Goal: Transaction & Acquisition: Purchase product/service

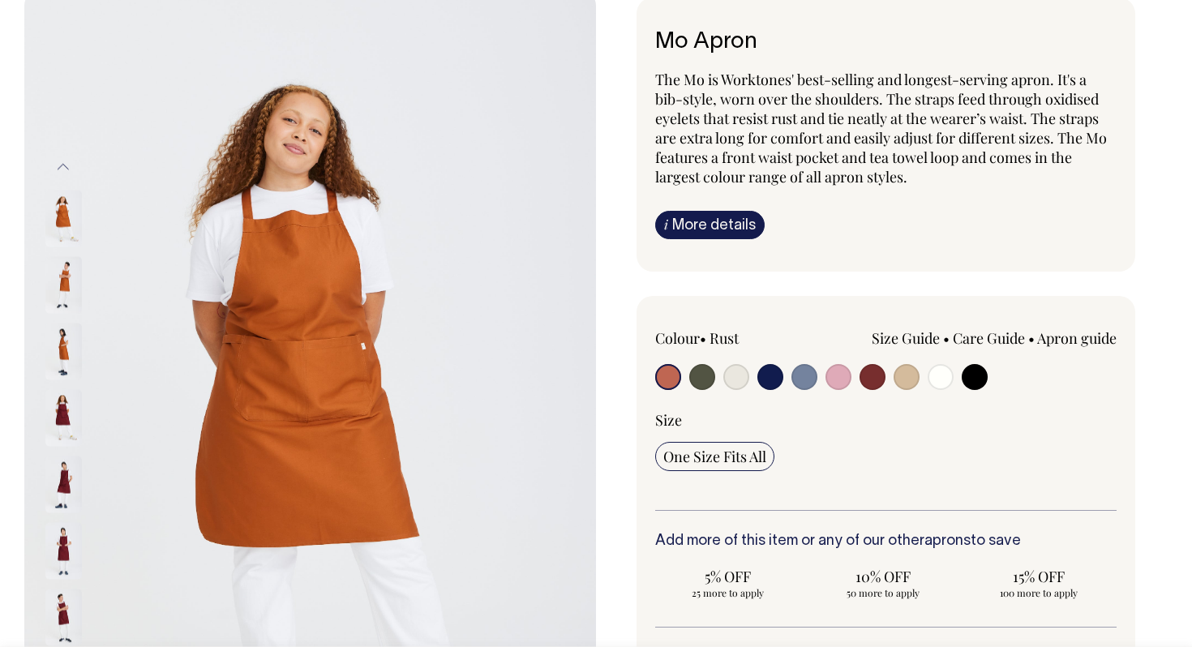
scroll to position [96, 0]
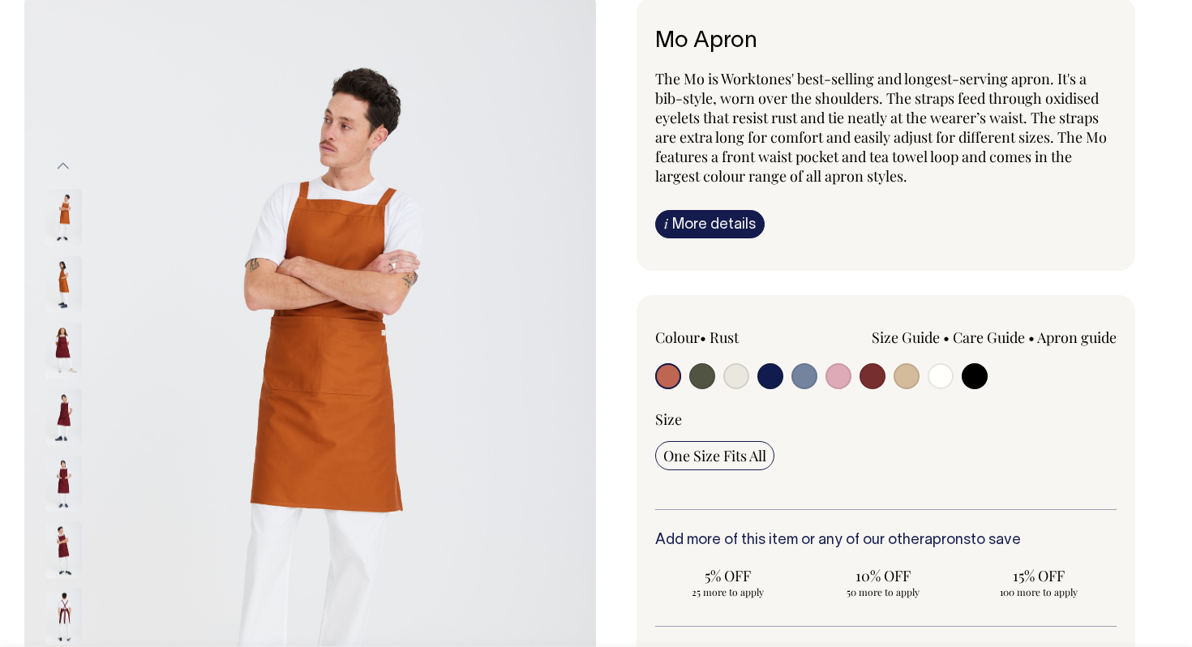
click at [778, 379] on input "radio" at bounding box center [770, 376] width 26 height 26
radio input "true"
select select "Dark Navy"
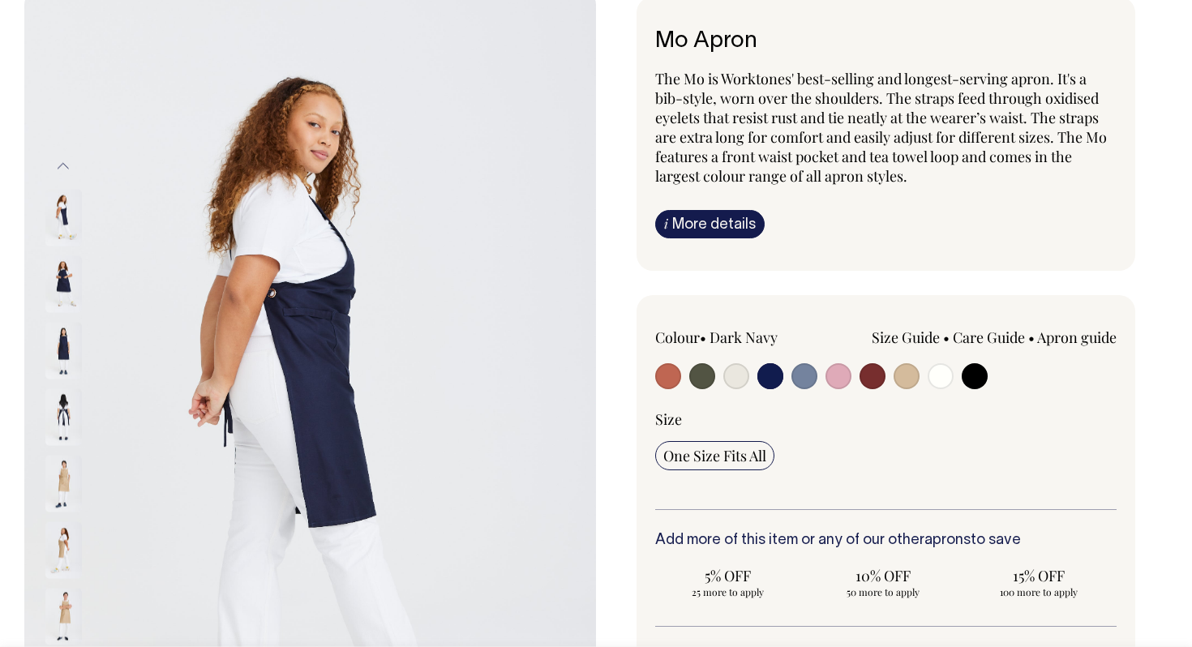
click at [75, 270] on img at bounding box center [63, 283] width 36 height 57
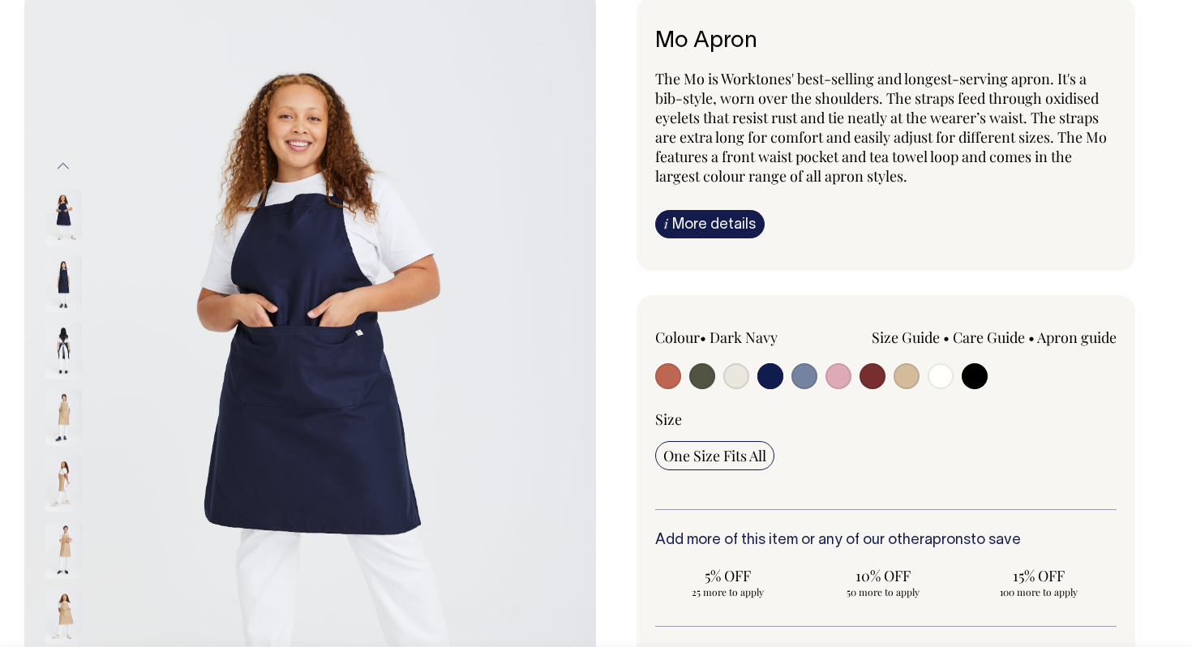
click at [76, 324] on img at bounding box center [63, 350] width 36 height 57
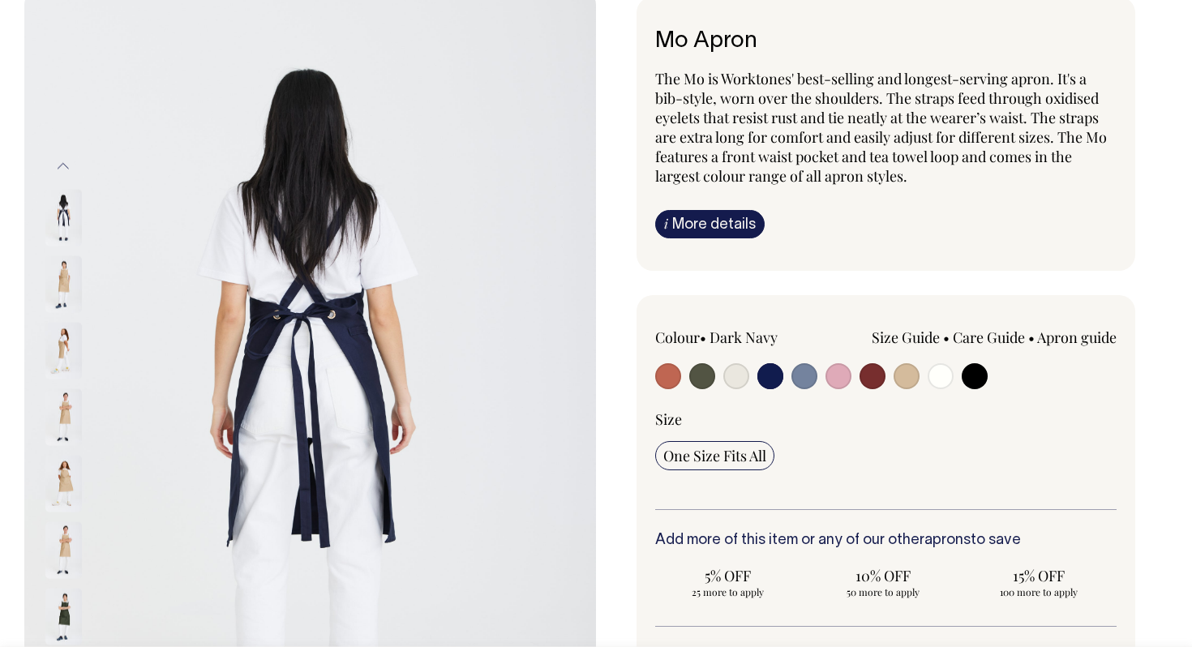
click at [62, 366] on img at bounding box center [63, 350] width 36 height 57
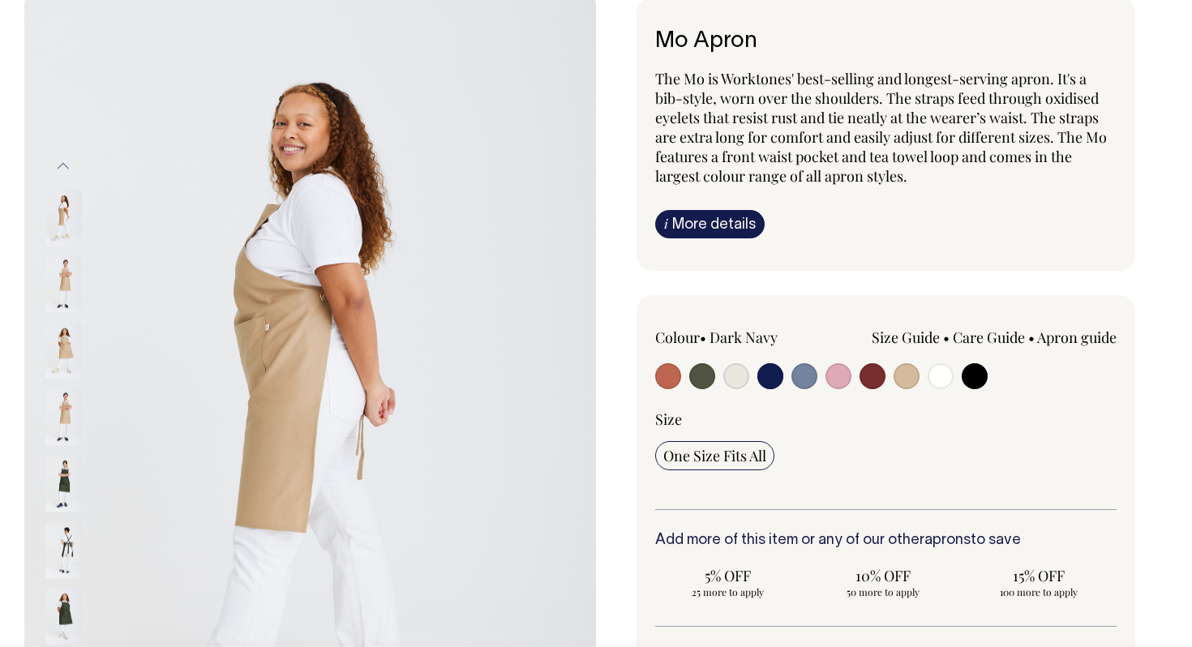
click at [59, 383] on div at bounding box center [85, 350] width 81 height 66
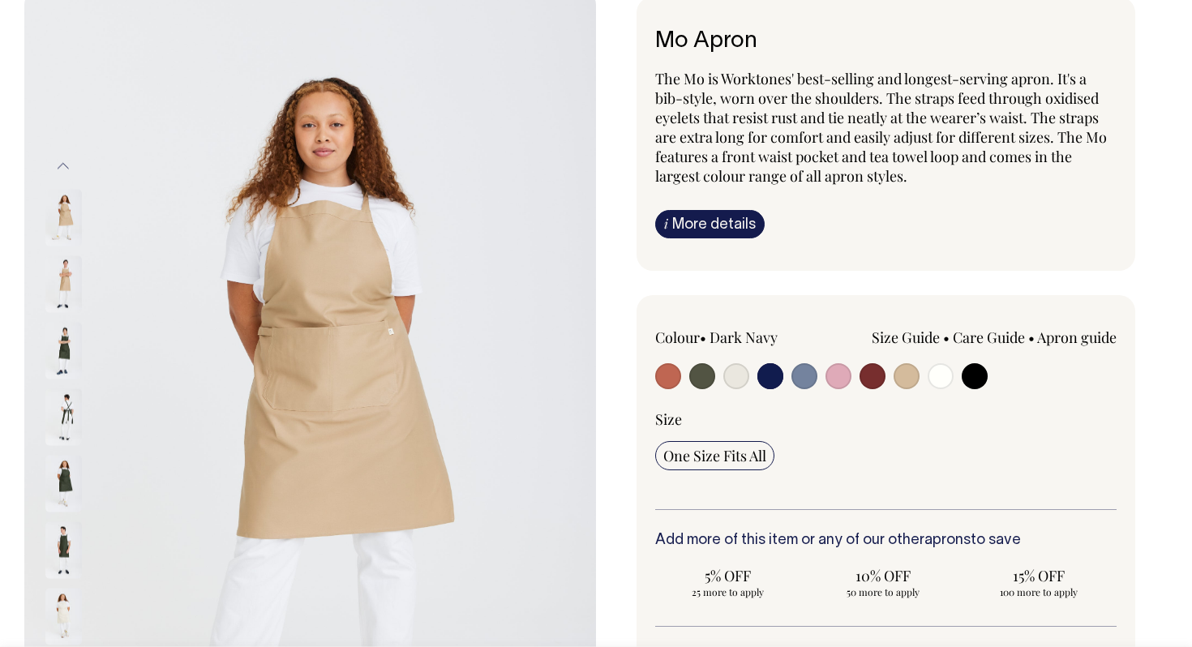
click at [54, 432] on img at bounding box center [63, 416] width 36 height 57
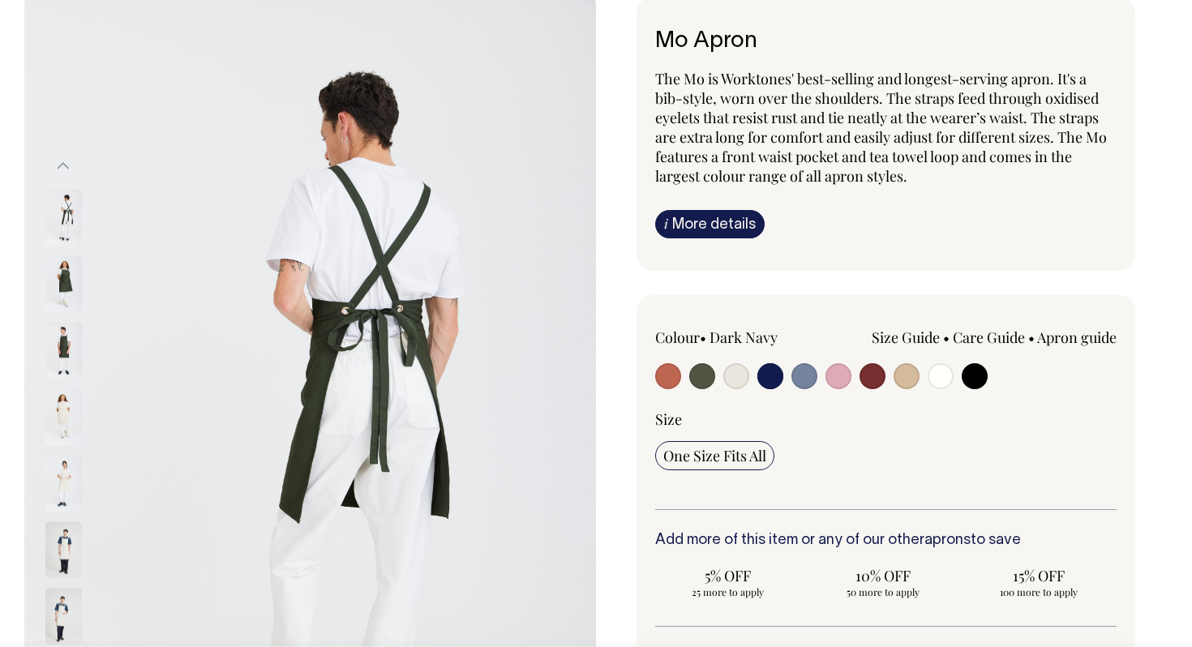
click at [711, 380] on input "radio" at bounding box center [702, 376] width 26 height 26
radio input "true"
select select "Olive"
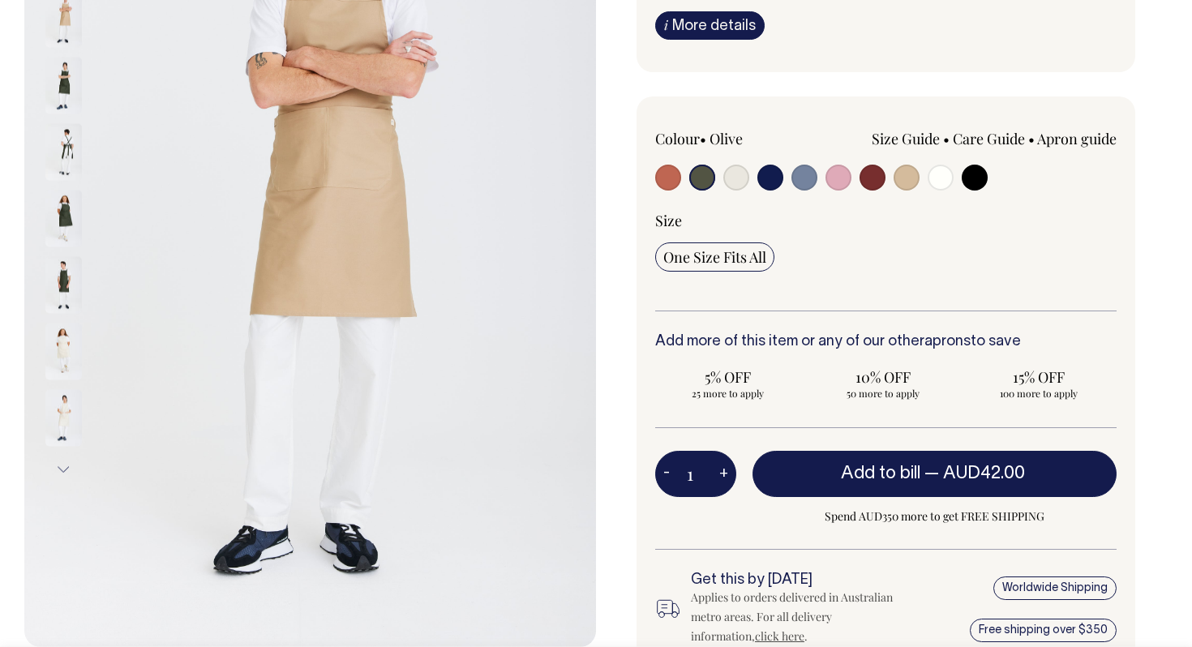
scroll to position [295, 0]
